Goal: Task Accomplishment & Management: Manage account settings

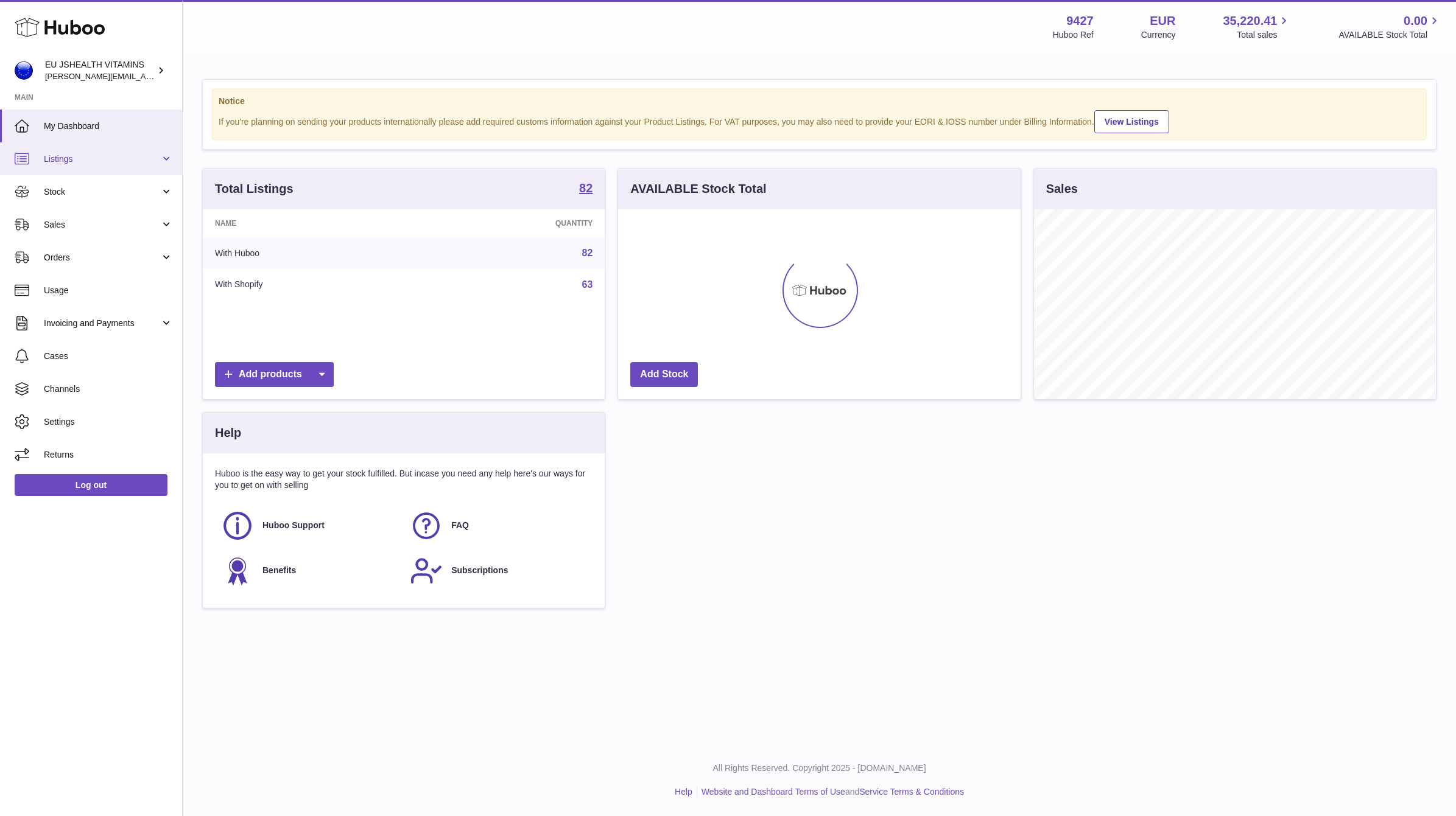
scroll to position [190, 401]
click at [87, 215] on link "Sales" at bounding box center [91, 224] width 182 height 33
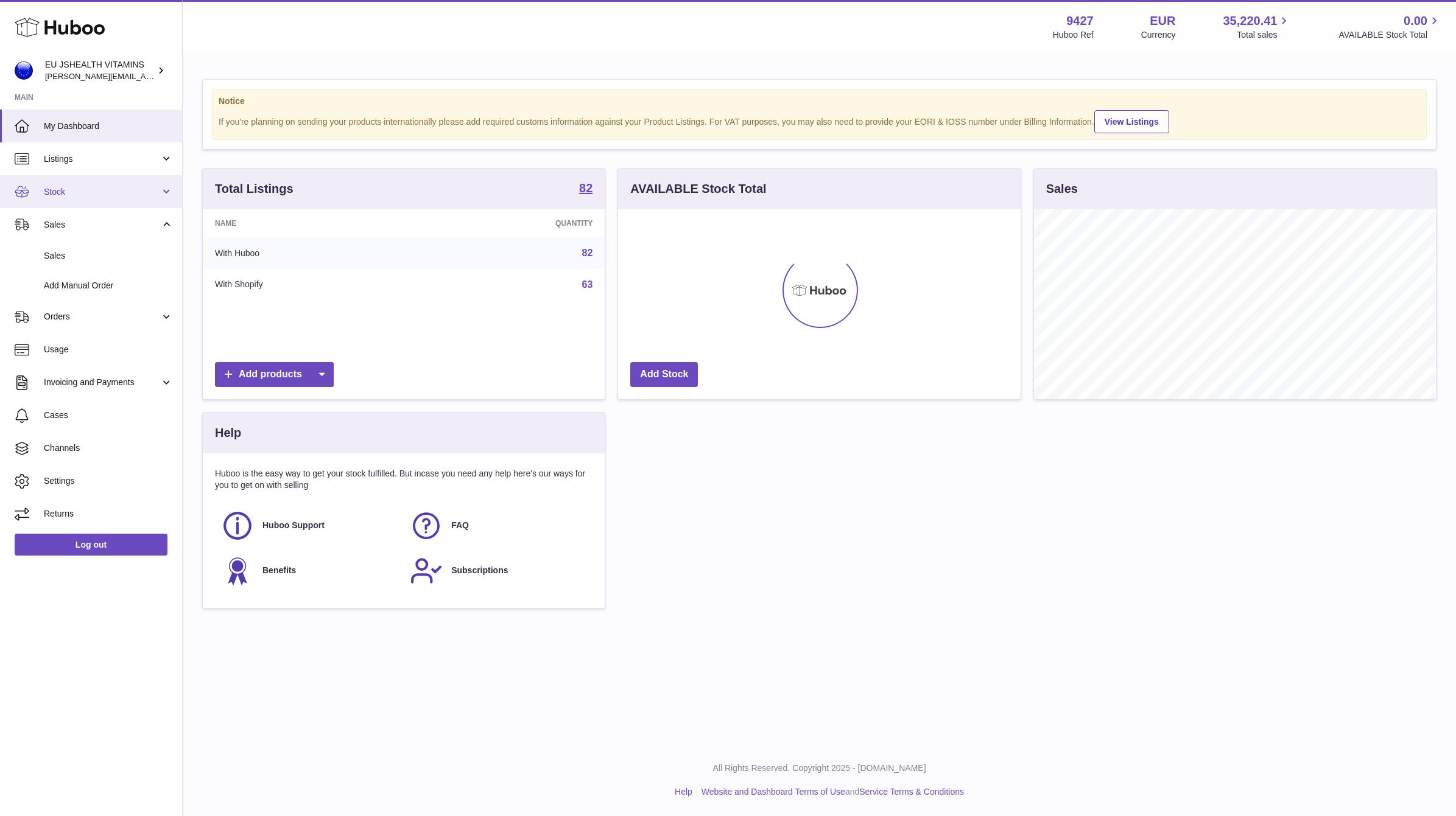
click at [82, 192] on span "Stock" at bounding box center [102, 192] width 117 height 12
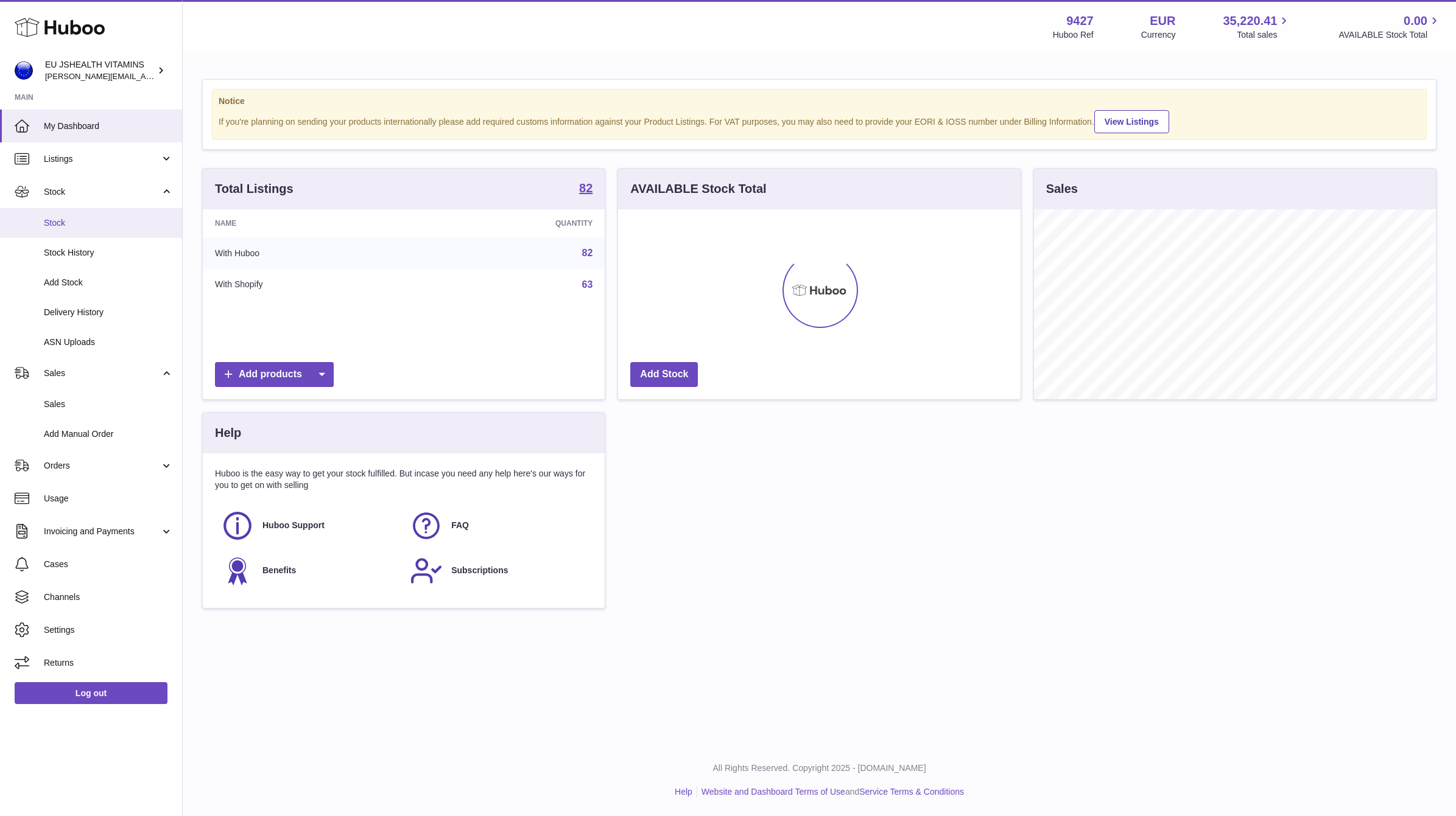
click at [95, 225] on span "Stock" at bounding box center [108, 223] width 129 height 12
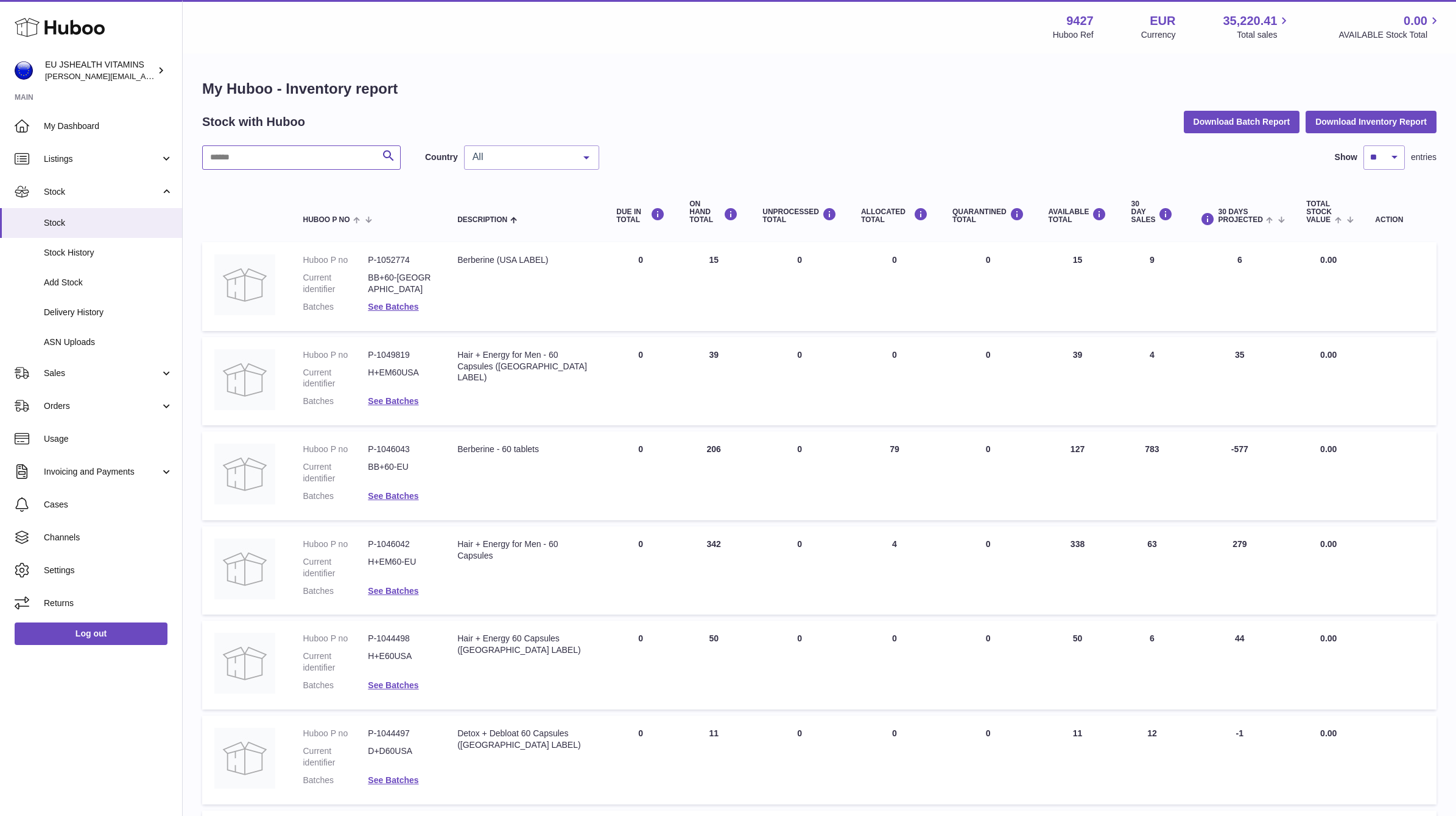
click at [288, 147] on input "text" at bounding box center [302, 157] width 199 height 24
type input "*********"
